Goal: Transaction & Acquisition: Purchase product/service

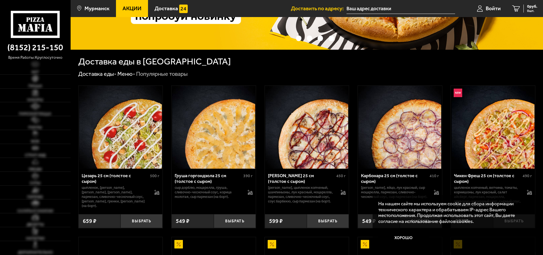
scroll to position [113, 0]
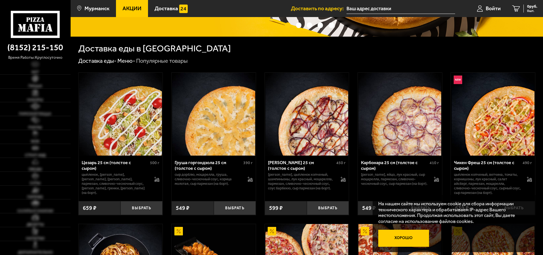
click at [407, 238] on button "Хорошо" at bounding box center [403, 237] width 51 height 17
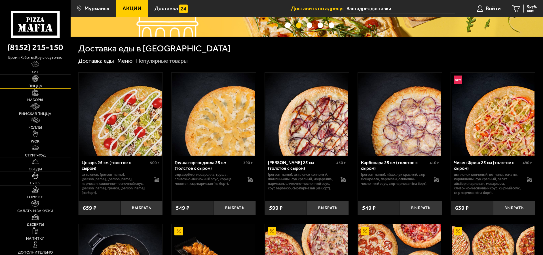
click at [31, 80] on link "Пицца" at bounding box center [35, 82] width 71 height 14
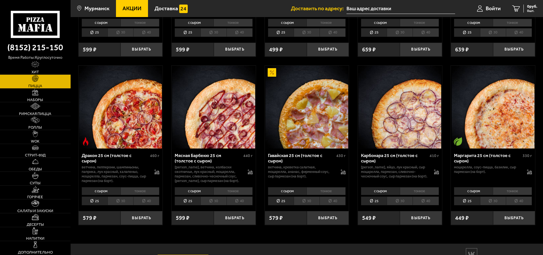
scroll to position [1033, 0]
click at [496, 204] on li "30" at bounding box center [493, 200] width 26 height 9
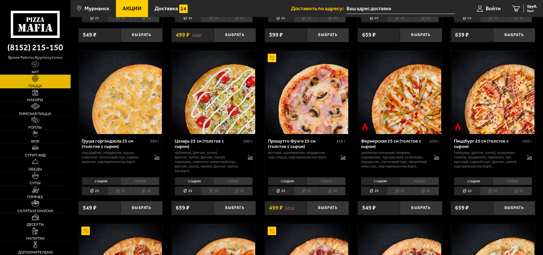
scroll to position [523, 0]
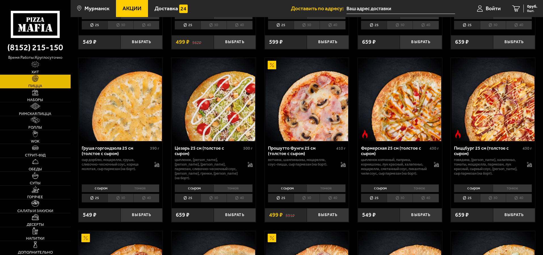
click at [304, 202] on li "30" at bounding box center [307, 197] width 26 height 9
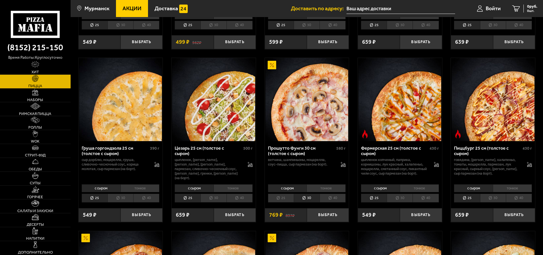
click at [280, 202] on li "25" at bounding box center [281, 197] width 26 height 9
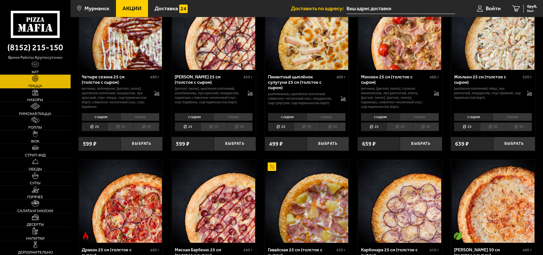
scroll to position [948, 0]
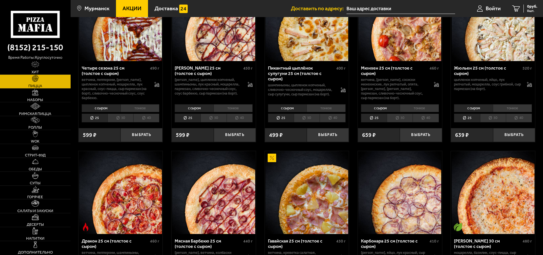
click at [305, 120] on li "30" at bounding box center [307, 117] width 26 height 9
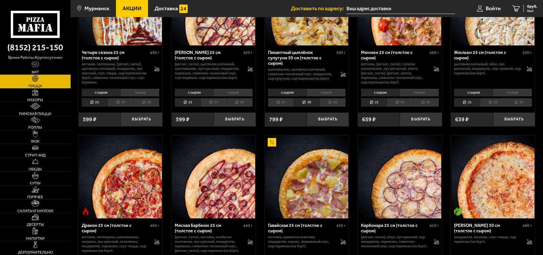
scroll to position [920, 0]
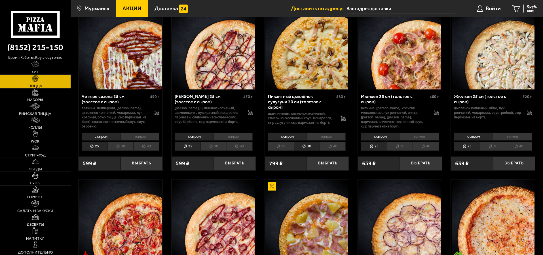
click at [397, 148] on li "30" at bounding box center [400, 146] width 26 height 9
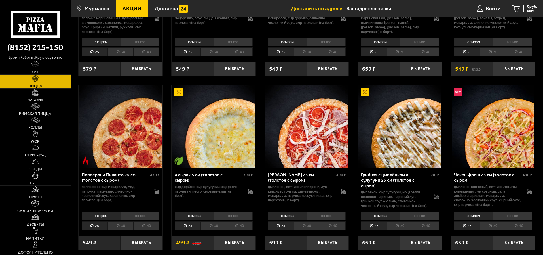
scroll to position [397, 0]
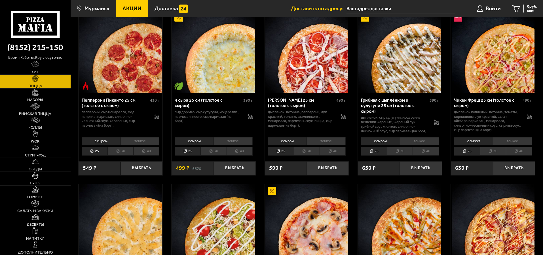
click at [126, 154] on li "30" at bounding box center [120, 151] width 26 height 9
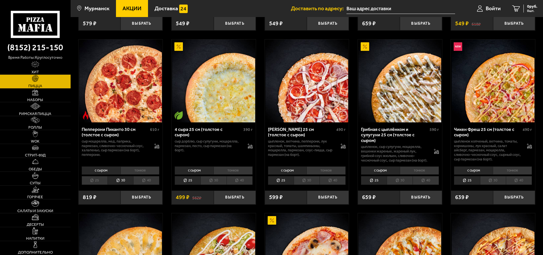
scroll to position [369, 0]
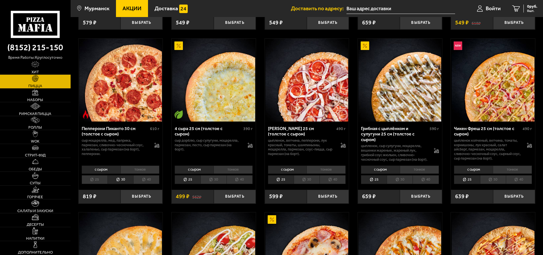
click at [141, 173] on li "тонкое" at bounding box center [139, 169] width 39 height 8
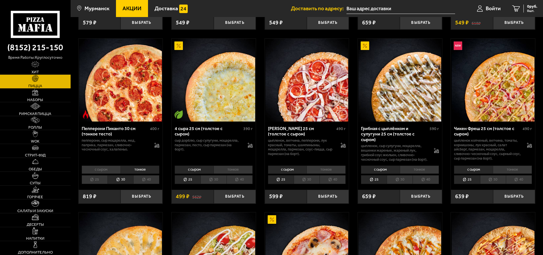
click at [112, 173] on li "с сыром" at bounding box center [101, 169] width 39 height 8
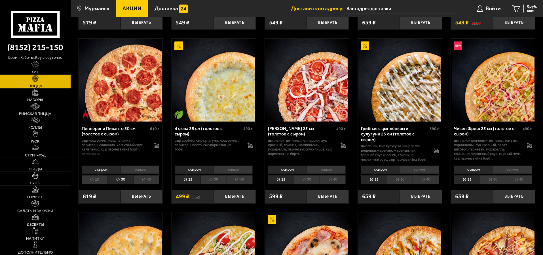
click at [144, 173] on li "тонкое" at bounding box center [139, 169] width 39 height 8
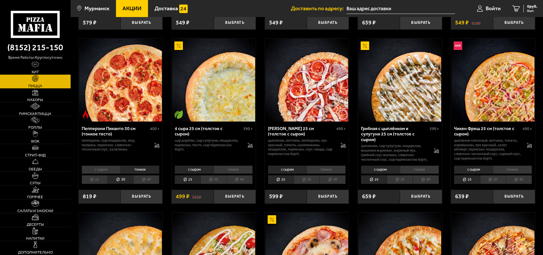
click at [102, 173] on li "с сыром" at bounding box center [101, 169] width 39 height 8
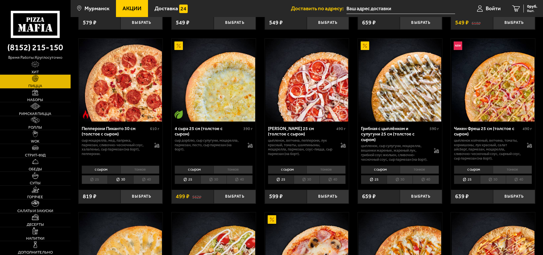
click at [137, 173] on li "тонкое" at bounding box center [139, 169] width 39 height 8
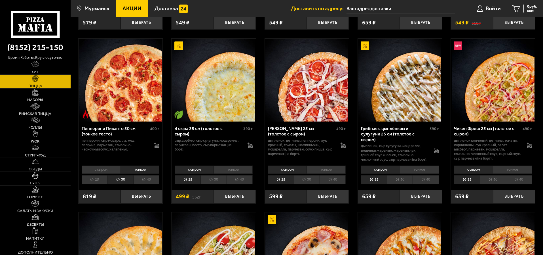
click at [319, 173] on li "тонкое" at bounding box center [325, 169] width 39 height 8
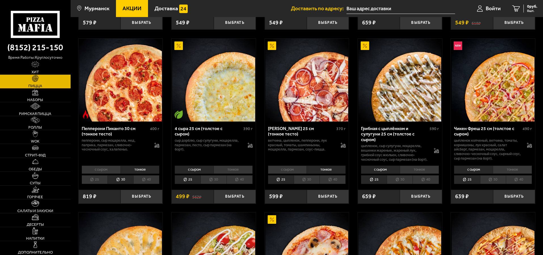
click at [287, 173] on li "с сыром" at bounding box center [287, 169] width 39 height 8
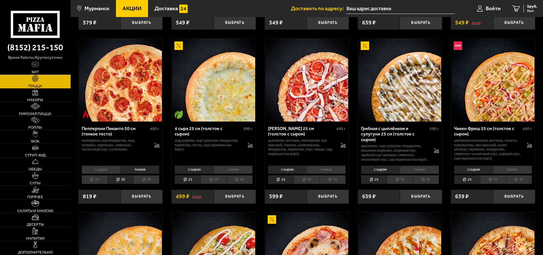
click at [329, 173] on li "тонкое" at bounding box center [325, 169] width 39 height 8
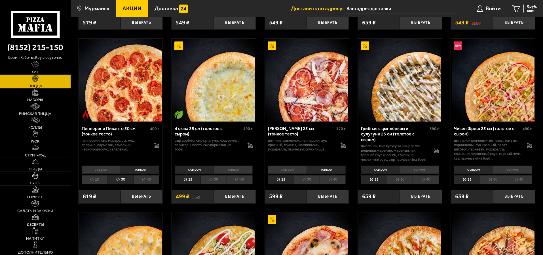
click at [274, 173] on li "с сыром" at bounding box center [287, 169] width 39 height 8
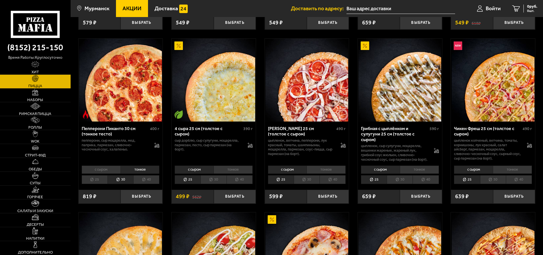
click at [326, 173] on li "тонкое" at bounding box center [325, 169] width 39 height 8
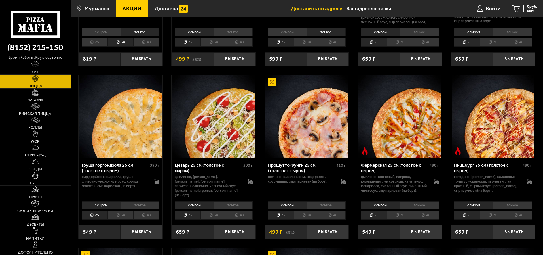
scroll to position [539, 0]
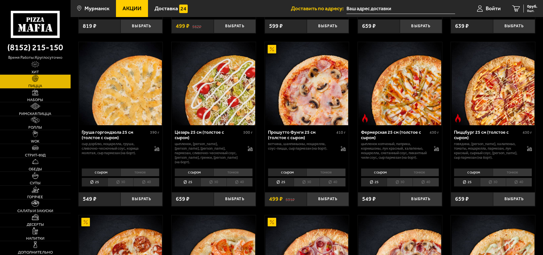
click at [190, 176] on li "с сыром" at bounding box center [194, 172] width 39 height 8
click at [218, 186] on li "30" at bounding box center [213, 181] width 26 height 9
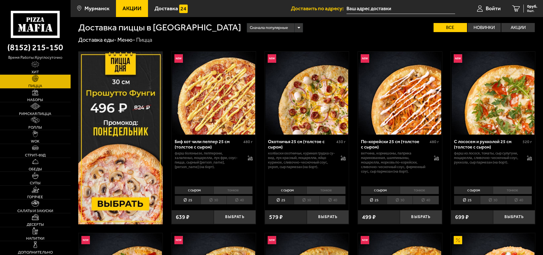
scroll to position [0, 0]
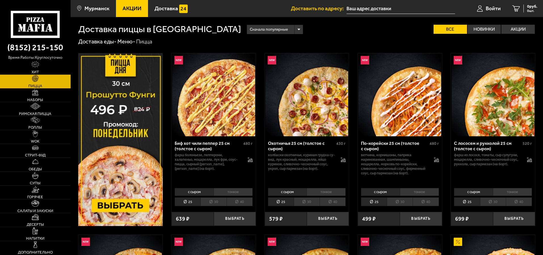
click at [123, 99] on img at bounding box center [120, 139] width 85 height 173
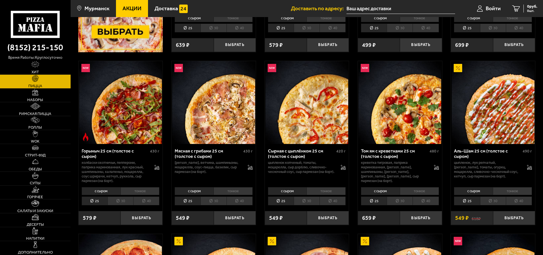
scroll to position [198, 0]
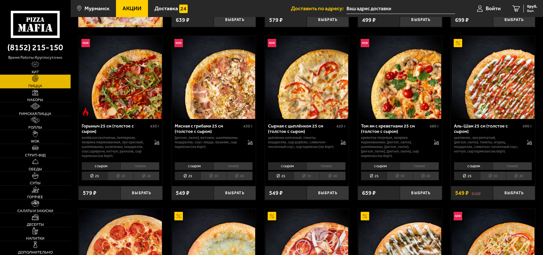
click at [216, 176] on li "30" at bounding box center [213, 175] width 26 height 9
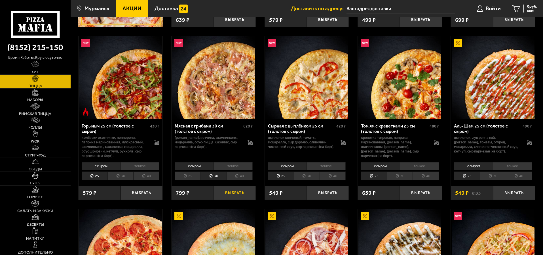
click at [238, 194] on button "Выбрать" at bounding box center [235, 193] width 42 height 14
click at [311, 176] on li "30" at bounding box center [307, 175] width 26 height 9
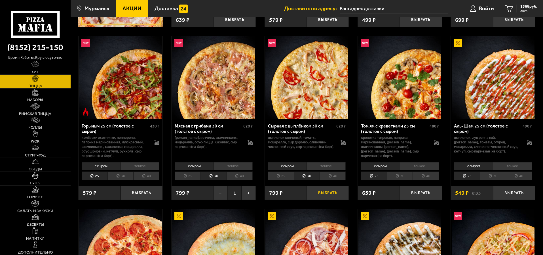
click at [333, 190] on button "Выбрать" at bounding box center [328, 193] width 42 height 14
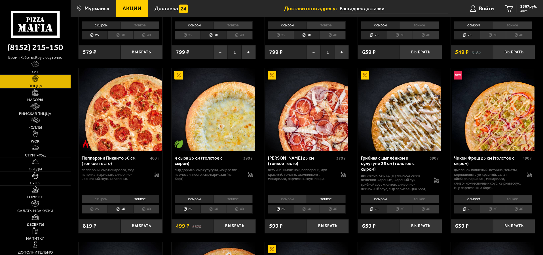
scroll to position [340, 0]
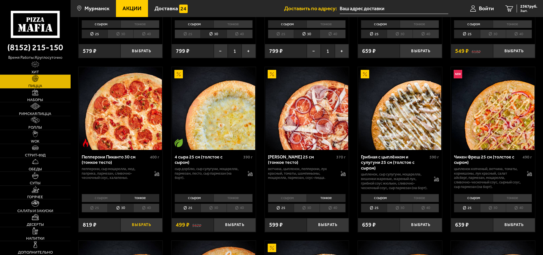
click at [149, 230] on button "Выбрать" at bounding box center [141, 225] width 42 height 14
click at [524, 7] on span "3186 руб." at bounding box center [528, 7] width 17 height 4
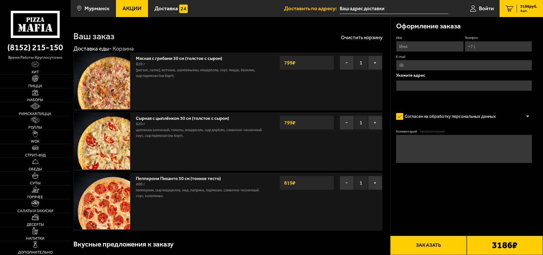
click at [422, 46] on input "Имя" at bounding box center [429, 46] width 67 height 10
type input "[PERSON_NAME]"
type input "[PHONE_NUMBER]"
type input "[EMAIL_ADDRESS][DOMAIN_NAME]"
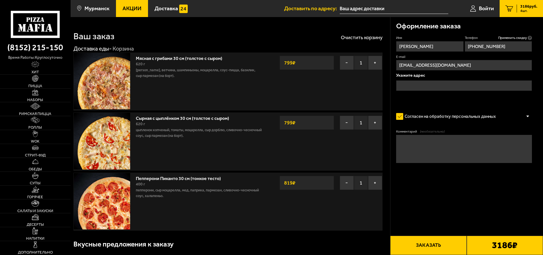
click at [430, 85] on input "text" at bounding box center [464, 85] width 136 height 10
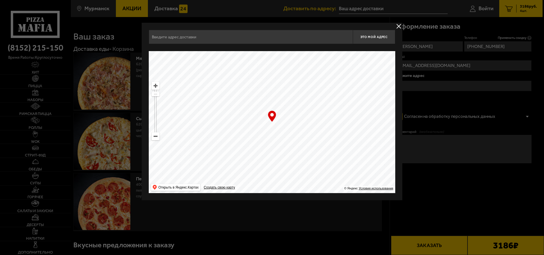
click at [434, 63] on div at bounding box center [272, 127] width 544 height 255
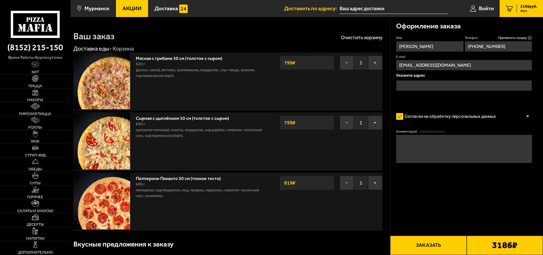
click at [418, 85] on input "text" at bounding box center [464, 85] width 136 height 10
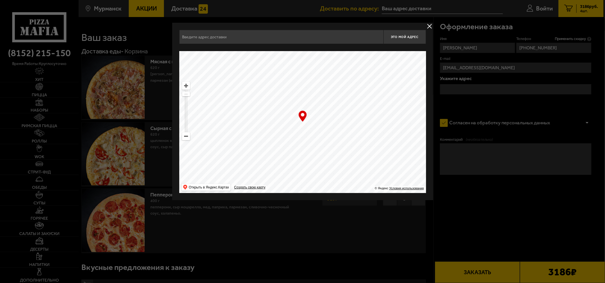
click at [186, 84] on ymaps at bounding box center [185, 85] width 7 height 7
drag, startPoint x: 261, startPoint y: 160, endPoint x: 438, endPoint y: 92, distance: 190.0
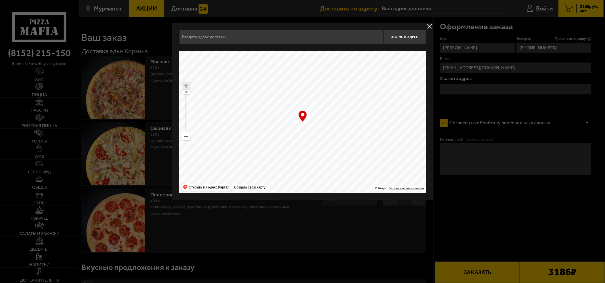
click at [439, 92] on div at bounding box center [302, 141] width 605 height 283
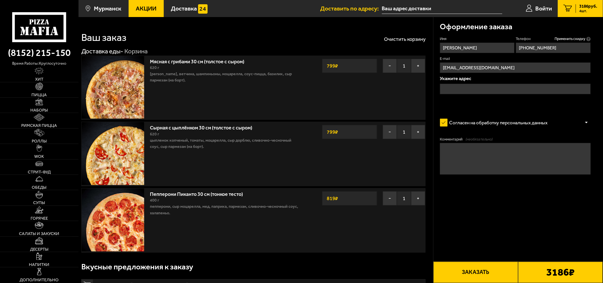
click at [482, 87] on input "text" at bounding box center [515, 89] width 151 height 10
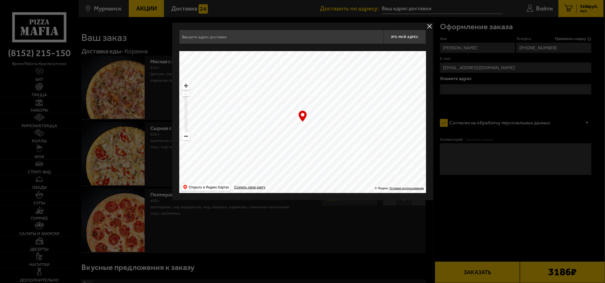
click at [482, 87] on div at bounding box center [302, 141] width 605 height 283
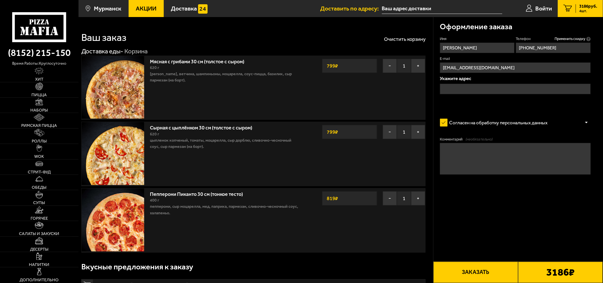
click at [396, 4] on input "text" at bounding box center [442, 8] width 121 height 10
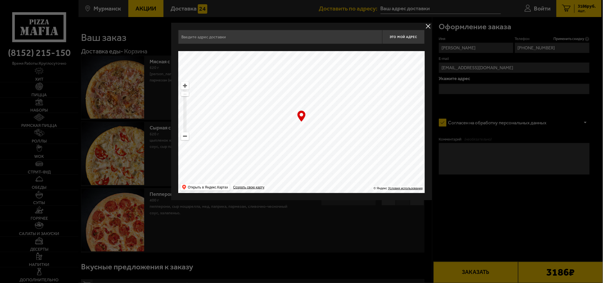
click at [396, 4] on div at bounding box center [301, 141] width 603 height 283
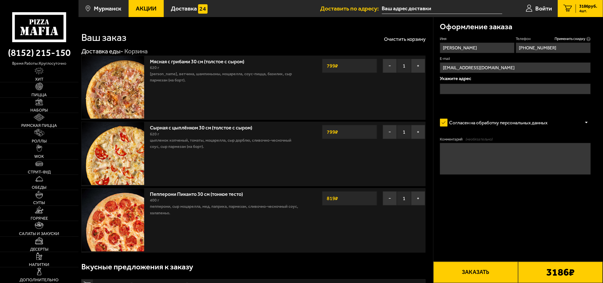
click at [393, 11] on input "text" at bounding box center [442, 8] width 121 height 10
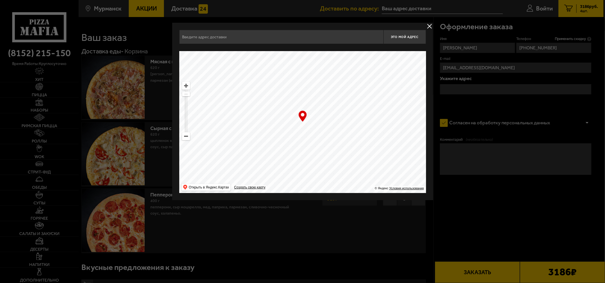
click at [251, 142] on ymaps at bounding box center [302, 122] width 247 height 142
drag, startPoint x: 251, startPoint y: 142, endPoint x: 332, endPoint y: 84, distance: 99.4
click at [269, 129] on ymaps at bounding box center [302, 122] width 247 height 142
click at [319, 96] on ymaps at bounding box center [302, 122] width 247 height 142
drag, startPoint x: 332, startPoint y: 84, endPoint x: 331, endPoint y: 18, distance: 66.3
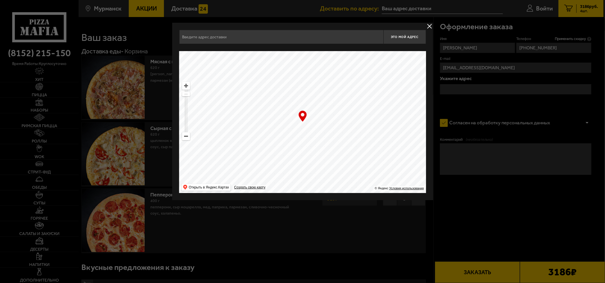
click at [331, 18] on div at bounding box center [302, 141] width 605 height 283
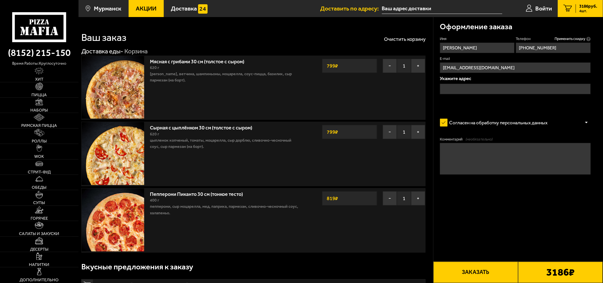
click at [447, 10] on input "text" at bounding box center [442, 8] width 121 height 10
click at [411, 11] on input "text" at bounding box center [442, 8] width 121 height 10
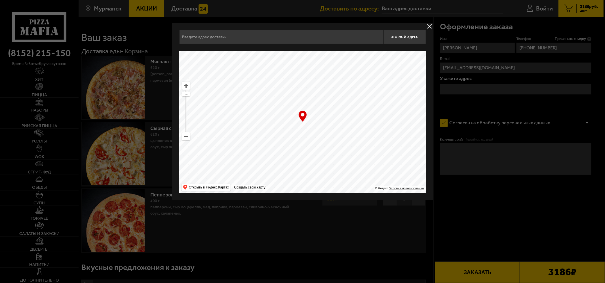
drag, startPoint x: 323, startPoint y: 173, endPoint x: 339, endPoint y: 117, distance: 58.3
click at [324, 172] on ymaps at bounding box center [302, 122] width 247 height 142
drag, startPoint x: 339, startPoint y: 117, endPoint x: 346, endPoint y: 90, distance: 28.3
click at [343, 103] on ymaps at bounding box center [302, 122] width 247 height 142
drag, startPoint x: 346, startPoint y: 90, endPoint x: 347, endPoint y: 82, distance: 7.4
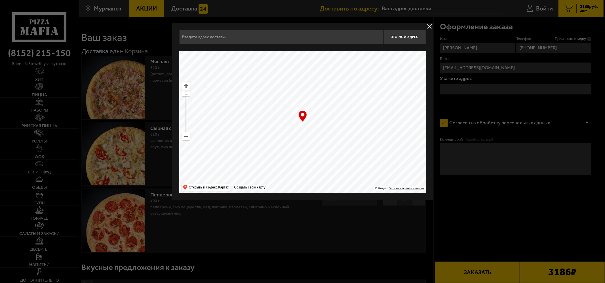
click at [347, 87] on ymaps at bounding box center [302, 122] width 247 height 142
click at [347, 82] on ymaps at bounding box center [302, 122] width 247 height 142
drag, startPoint x: 347, startPoint y: 82, endPoint x: 344, endPoint y: 70, distance: 12.5
click at [345, 72] on ymaps at bounding box center [302, 122] width 247 height 142
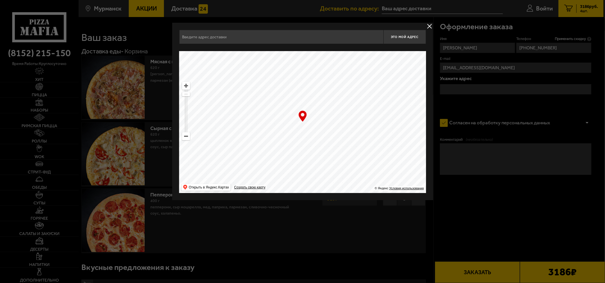
type input "[STREET_ADDRESS][PERSON_NAME]"
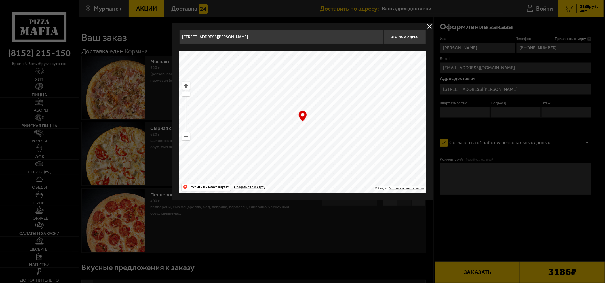
click at [343, 62] on ymaps at bounding box center [302, 122] width 247 height 142
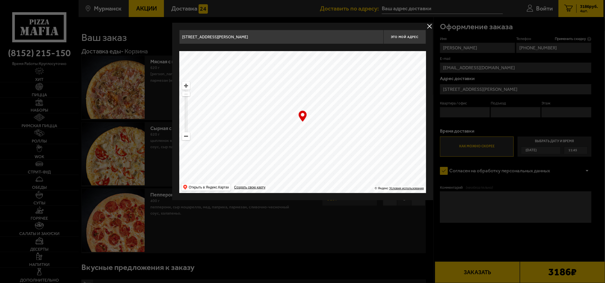
drag, startPoint x: 322, startPoint y: 179, endPoint x: 291, endPoint y: 35, distance: 147.0
click at [291, 35] on div "[STREET_ADDRESS][PERSON_NAME] Это мой адрес Найдите адрес перетащив карту … © Я…" at bounding box center [302, 111] width 247 height 163
type input "[STREET_ADDRESS][PERSON_NAME]"
drag, startPoint x: 290, startPoint y: 172, endPoint x: 395, endPoint y: 111, distance: 121.7
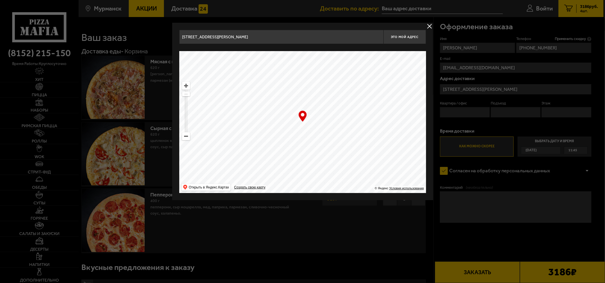
click at [395, 111] on ymaps at bounding box center [302, 122] width 247 height 142
click at [285, 132] on ymaps at bounding box center [302, 122] width 247 height 142
type input "[STREET_ADDRESS]"
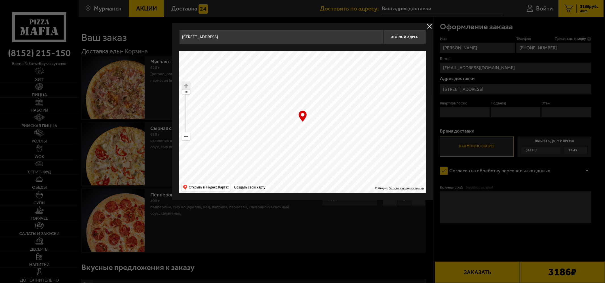
click at [301, 115] on div "… © Яндекс Условия использования Открыть в Яндекс.Картах Создать свою карту" at bounding box center [302, 122] width 247 height 142
click at [298, 112] on ymaps at bounding box center [302, 122] width 247 height 142
click at [302, 117] on div "… © Яндекс Условия использования Открыть в Яндекс.Картах Создать свою карту" at bounding box center [302, 122] width 247 height 142
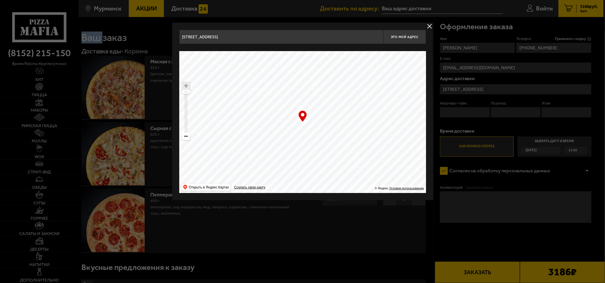
click at [302, 117] on div "… © Яндекс Условия использования Открыть в Яндекс.Картах Создать свою карту" at bounding box center [302, 122] width 247 height 142
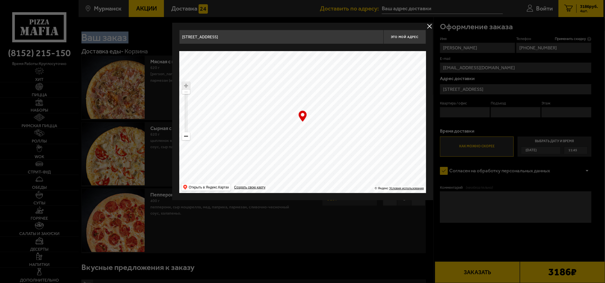
click at [351, 140] on ymaps at bounding box center [302, 122] width 247 height 142
click at [406, 34] on button "Это мой адрес" at bounding box center [404, 37] width 43 height 14
type input "[STREET_ADDRESS]"
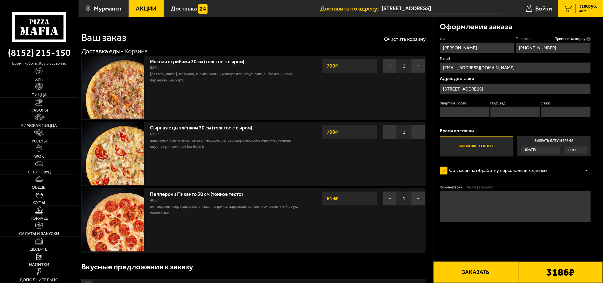
click at [473, 4] on input "[STREET_ADDRESS]" at bounding box center [442, 8] width 121 height 10
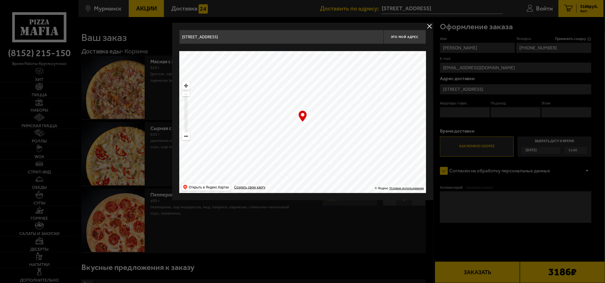
click at [452, 7] on div at bounding box center [302, 141] width 605 height 283
click at [452, 7] on input "[STREET_ADDRESS]" at bounding box center [441, 8] width 121 height 10
type input "[STREET_ADDRESS]"
click at [465, 4] on div at bounding box center [302, 141] width 605 height 283
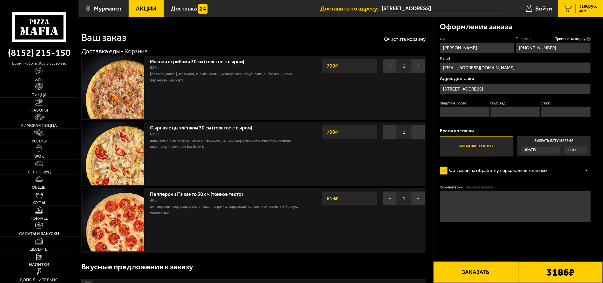
click at [508, 109] on input "Подъезд" at bounding box center [516, 112] width 50 height 10
type input "2"
click at [543, 109] on input "Этаж" at bounding box center [566, 112] width 50 height 10
type input "2"
click at [471, 108] on input "Квартира / офис" at bounding box center [465, 112] width 50 height 10
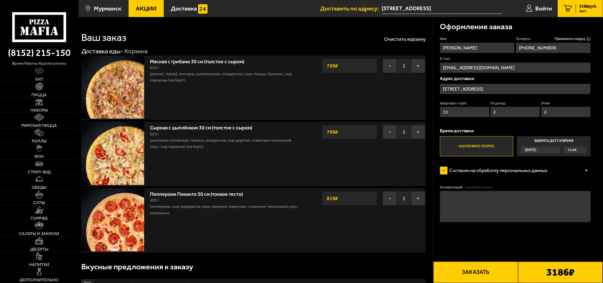
type input "15"
click at [543, 151] on div "11:45" at bounding box center [575, 149] width 23 height 7
click at [0, 0] on input "Выбрать дату и время [DATE] 11:45" at bounding box center [0, 0] width 0 height 0
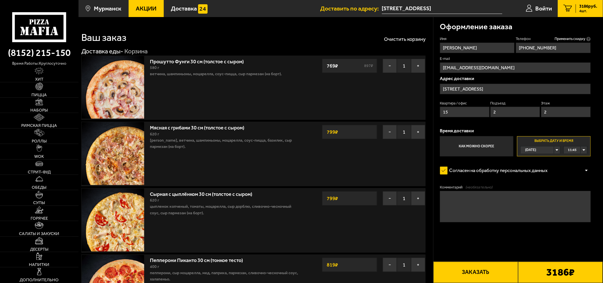
click at [543, 149] on div "11:45" at bounding box center [575, 149] width 23 height 7
click at [543, 164] on li "12:00" at bounding box center [575, 165] width 23 height 8
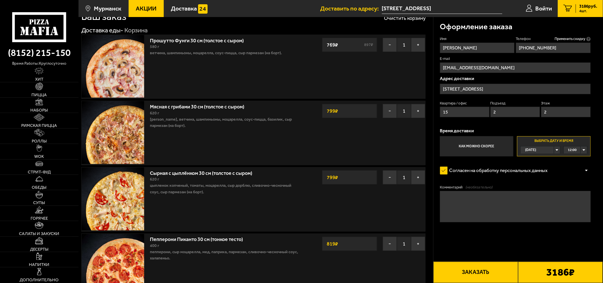
scroll to position [16, 0]
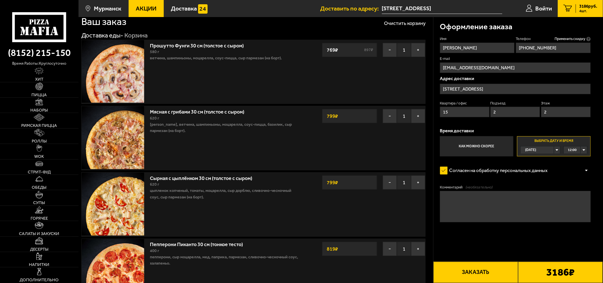
click at [331, 50] on strong "769 ₽" at bounding box center [332, 50] width 14 height 11
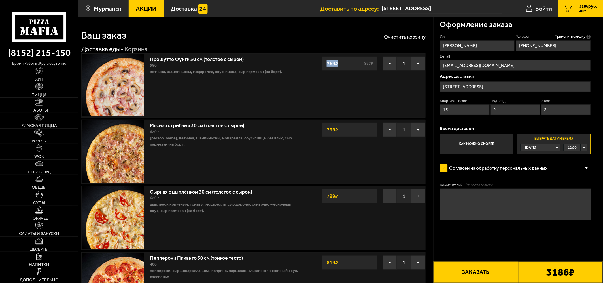
scroll to position [0, 0]
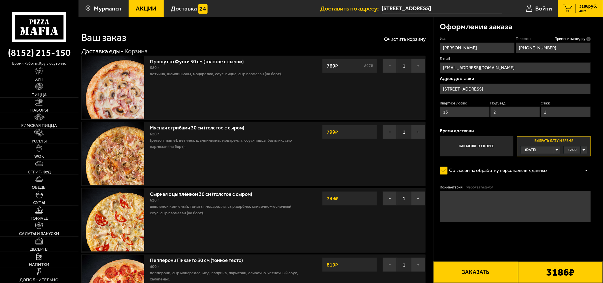
click at [465, 44] on input "[PERSON_NAME]" at bounding box center [477, 48] width 75 height 10
drag, startPoint x: 486, startPoint y: 48, endPoint x: 462, endPoint y: 45, distance: 24.2
click at [462, 45] on input "[PERSON_NAME]" at bounding box center [477, 48] width 75 height 10
type input "[PERSON_NAME]"
click at [474, 31] on div "Оформление заказа" at bounding box center [515, 26] width 151 height 19
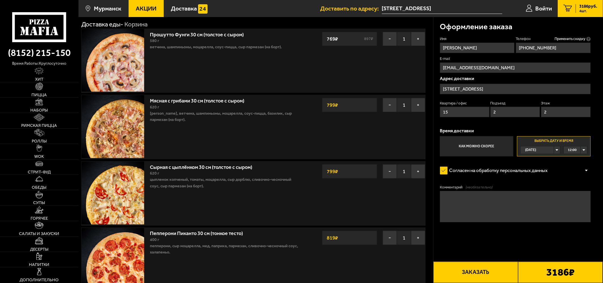
scroll to position [94, 0]
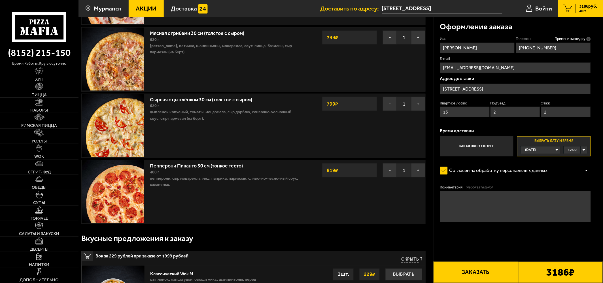
click at [172, 178] on p "пепперони, сыр Моцарелла, мед, паприка, пармезан, сливочно-чесночный соус, хала…" at bounding box center [224, 181] width 149 height 12
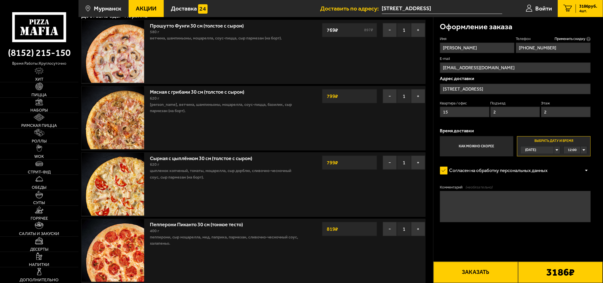
scroll to position [0, 0]
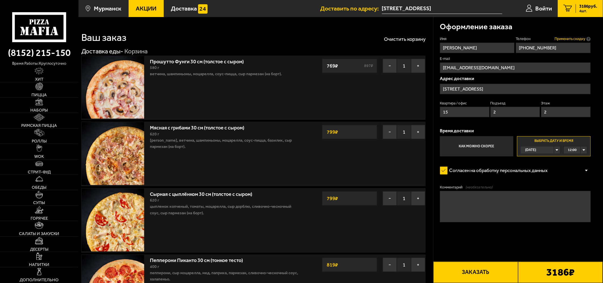
click at [543, 38] on span "Применить скидку" at bounding box center [570, 38] width 31 height 5
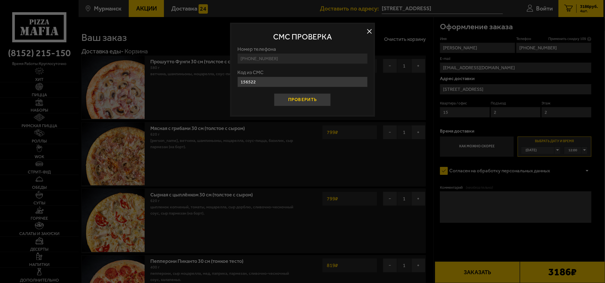
type input "156522"
click at [307, 103] on button "Проверить" at bounding box center [302, 99] width 57 height 12
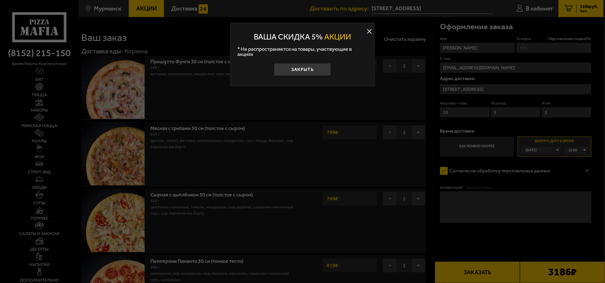
click at [319, 38] on h2 "Ваша скидка 5% АКЦИИ" at bounding box center [302, 37] width 124 height 8
click at [306, 66] on button "Закрыть" at bounding box center [302, 69] width 57 height 12
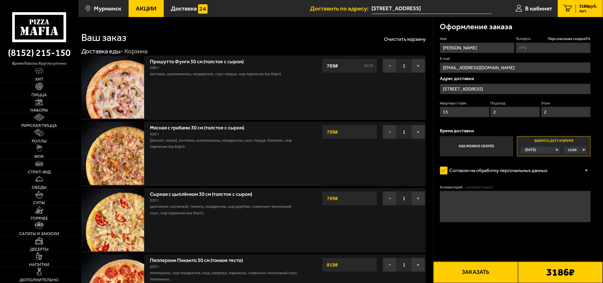
click at [537, 48] on input "Телефон Персональная скидка 5 %" at bounding box center [553, 48] width 75 height 10
type input "[PHONE_NUMBER]"
click at [485, 254] on button "Заказать" at bounding box center [476, 271] width 85 height 21
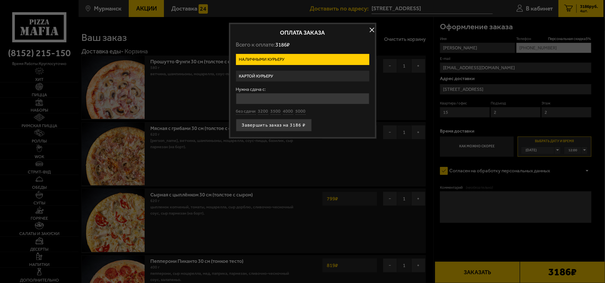
click at [288, 58] on label "Наличными курьеру" at bounding box center [302, 59] width 133 height 11
click at [0, 0] on input "Наличными курьеру" at bounding box center [0, 0] width 0 height 0
click at [276, 73] on label "Картой курьеру" at bounding box center [302, 76] width 133 height 11
click at [0, 0] on input "Картой курьеру" at bounding box center [0, 0] width 0 height 0
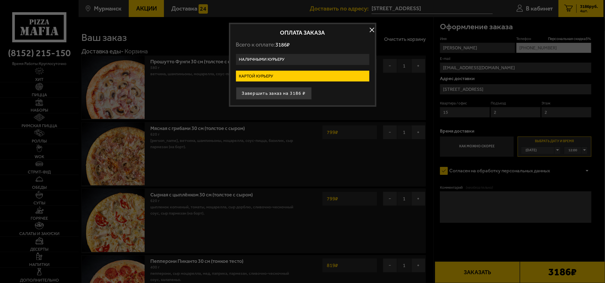
click at [279, 58] on label "Наличными курьеру" at bounding box center [302, 59] width 133 height 11
click at [0, 0] on input "Наличными курьеру" at bounding box center [0, 0] width 0 height 0
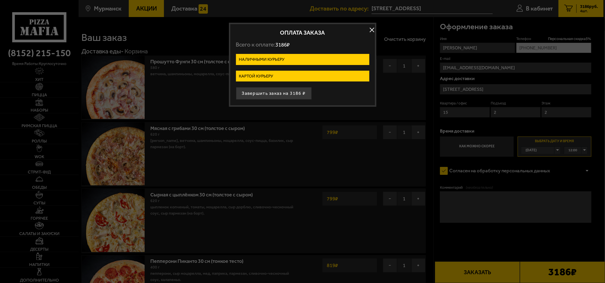
click at [279, 58] on label "Наличными курьеру" at bounding box center [302, 59] width 133 height 11
click at [0, 0] on input "Наличными курьеру" at bounding box center [0, 0] width 0 height 0
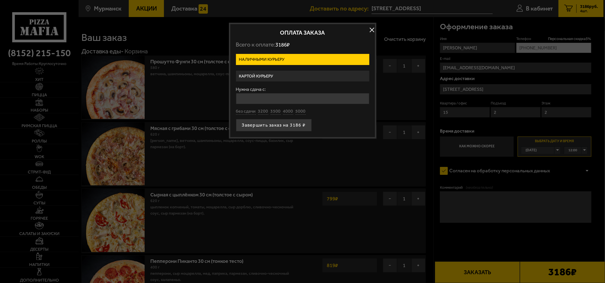
click at [276, 76] on label "Картой курьеру" at bounding box center [302, 76] width 133 height 11
click at [0, 0] on input "Картой курьеру" at bounding box center [0, 0] width 0 height 0
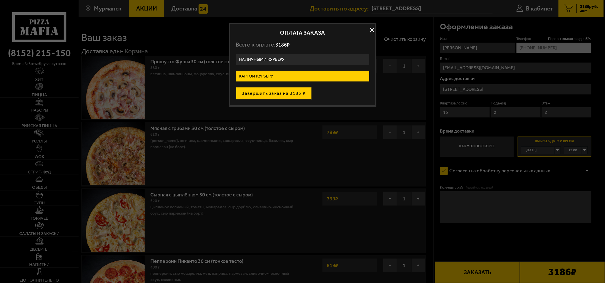
click at [278, 94] on button "Завершить заказ на 3186 ₽" at bounding box center [274, 93] width 76 height 12
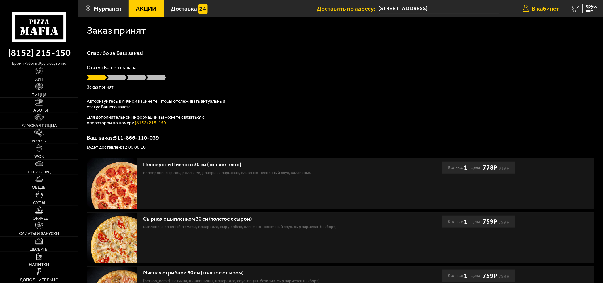
click at [543, 4] on link "В кабинет" at bounding box center [541, 8] width 48 height 17
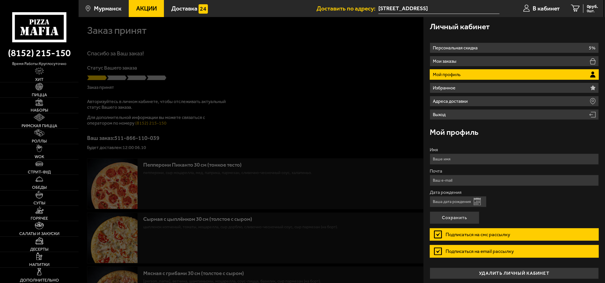
click at [371, 65] on div at bounding box center [381, 158] width 605 height 283
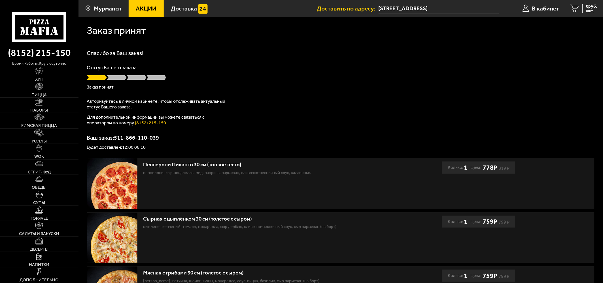
click at [128, 106] on p "Авторизуйтесь в личном кабинете, чтобы отслеживать актуальный статус Вашего зак…" at bounding box center [158, 103] width 142 height 11
click at [342, 58] on div "Спасибо за Ваш заказ! Статус Вашего заказа Заказ принят Авторизуйтесь в личном …" at bounding box center [341, 99] width 508 height 99
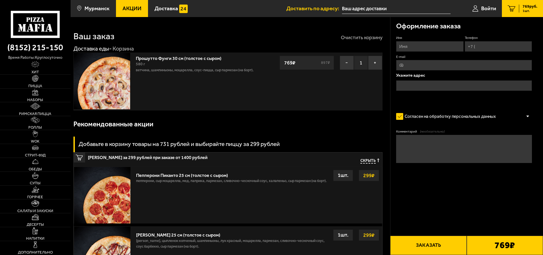
click at [359, 38] on button "Очистить корзину" at bounding box center [362, 37] width 42 height 5
click at [360, 38] on button "Очистить корзину" at bounding box center [362, 37] width 42 height 5
click at [360, 36] on button "Очистить корзину" at bounding box center [362, 37] width 42 height 5
click at [114, 200] on img at bounding box center [102, 195] width 56 height 56
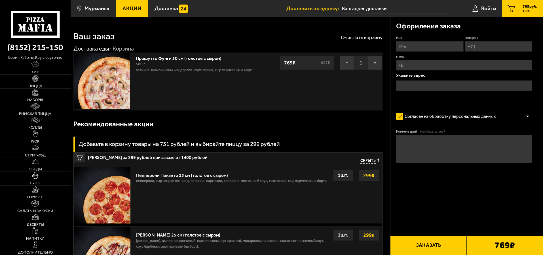
click at [114, 200] on img at bounding box center [102, 195] width 56 height 56
click at [177, 177] on div "Пепперони Пиканто 25 см (толстое с сыром)" at bounding box center [231, 174] width 191 height 8
